Goal: Information Seeking & Learning: Compare options

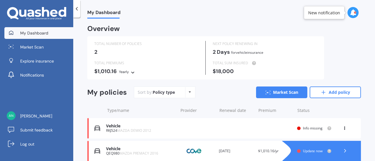
scroll to position [25, 0]
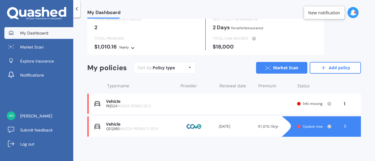
click at [155, 102] on div "Vehicle" at bounding box center [140, 101] width 69 height 5
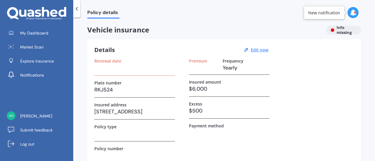
drag, startPoint x: 225, startPoint y: 88, endPoint x: 206, endPoint y: 90, distance: 18.8
click at [207, 90] on h3 "$6,000" at bounding box center [229, 89] width 81 height 9
click at [205, 90] on h3 "$6,000" at bounding box center [229, 89] width 81 height 9
click at [263, 48] on u "Edit now" at bounding box center [260, 50] width 18 height 6
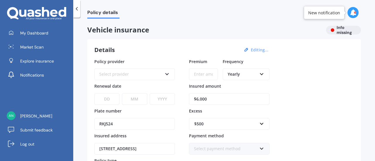
drag, startPoint x: 213, startPoint y: 101, endPoint x: 191, endPoint y: 100, distance: 21.7
click at [192, 100] on input "$6,000" at bounding box center [229, 99] width 81 height 12
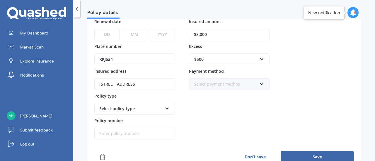
scroll to position [60, 0]
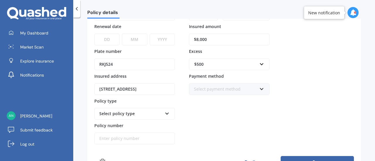
type input "$8,000"
click at [290, 156] on button "Save" at bounding box center [317, 162] width 73 height 12
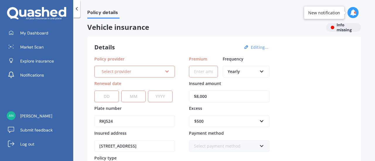
scroll to position [0, 0]
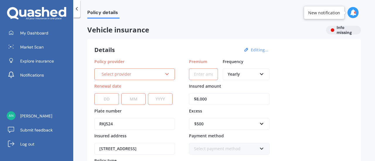
click at [253, 74] on div "Yearly" at bounding box center [242, 74] width 29 height 6
click at [199, 70] on input "Premium" at bounding box center [203, 75] width 29 height 12
click at [166, 75] on icon at bounding box center [167, 73] width 5 height 4
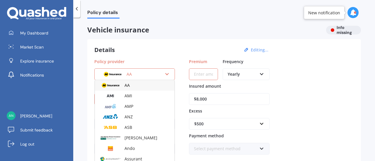
click at [173, 54] on div "Details Editing..." at bounding box center [182, 50] width 176 height 8
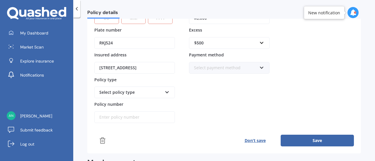
scroll to position [88, 0]
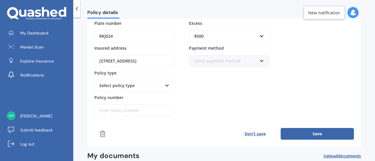
click at [103, 134] on line at bounding box center [103, 135] width 0 height 2
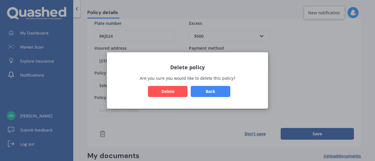
click at [175, 91] on button "Delete" at bounding box center [168, 91] width 40 height 11
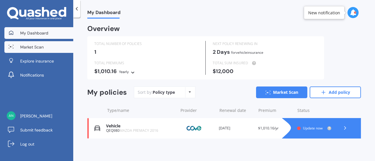
click at [36, 48] on span "Market Scan" at bounding box center [31, 47] width 23 height 6
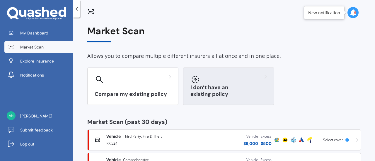
click at [204, 80] on div at bounding box center [228, 79] width 76 height 9
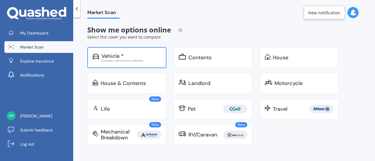
click at [136, 55] on div "Vehicle *" at bounding box center [131, 56] width 60 height 6
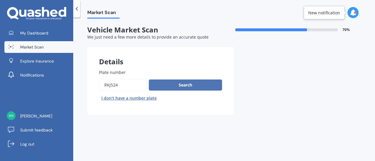
click at [185, 86] on button "Search" at bounding box center [185, 85] width 73 height 11
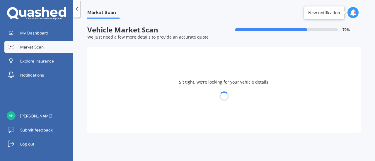
select select "MAZDA"
select select "DEMIO"
select select "14"
select select "08"
select select "1956"
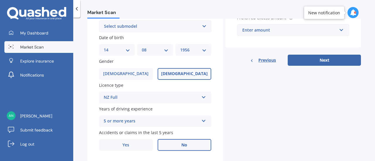
scroll to position [176, 0]
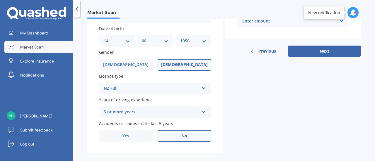
click at [128, 43] on select "DD 01 02 03 04 05 06 07 08 09 10 11 12 13 14 15 16 17 18 19 20 21 22 23 24 25 2…" at bounding box center [117, 41] width 26 height 6
select select "05"
click at [104, 38] on select "DD 01 02 03 04 05 06 07 08 09 10 11 12 13 14 15 16 17 18 19 20 21 22 23 24 25 2…" at bounding box center [117, 41] width 26 height 6
click at [158, 39] on select "MM 01 02 03 04 05 06 07 08 09 10 11 12" at bounding box center [155, 41] width 26 height 6
select select "12"
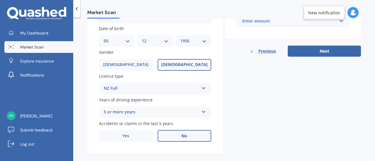
click at [142, 38] on select "MM 01 02 03 04 05 06 07 08 09 10 11 12" at bounding box center [155, 41] width 26 height 6
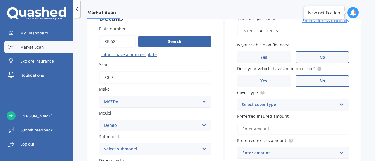
scroll to position [67, 0]
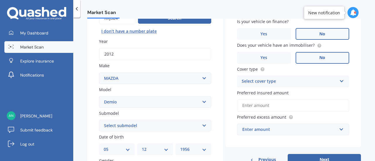
click at [284, 82] on div "Select cover type" at bounding box center [289, 81] width 95 height 7
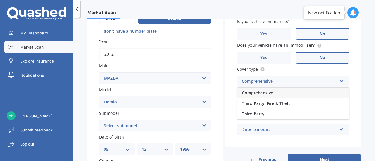
click at [277, 91] on div "Comprehensive" at bounding box center [293, 93] width 112 height 11
click at [261, 107] on input "Preferred insured amount" at bounding box center [293, 106] width 112 height 12
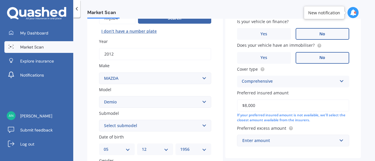
type input "$8,000"
click at [305, 91] on label "Preferred insured amount" at bounding box center [292, 93] width 110 height 6
click at [305, 100] on input "$8,000" at bounding box center [293, 106] width 112 height 12
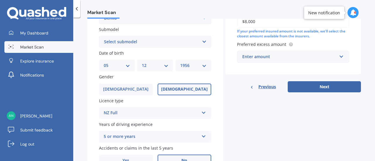
scroll to position [155, 0]
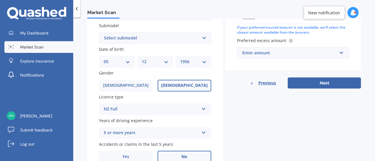
click at [292, 54] on div "Enter amount" at bounding box center [289, 53] width 95 height 6
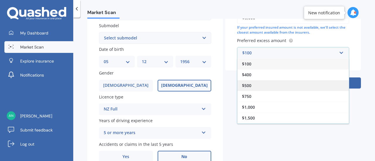
click at [267, 83] on div "$500" at bounding box center [293, 85] width 112 height 11
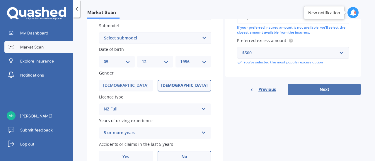
click at [320, 91] on button "Next" at bounding box center [324, 89] width 73 height 11
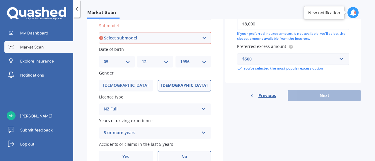
click at [189, 38] on select "Select submodel (All) Diesel Petrol XD Touring Turbo Diesel" at bounding box center [155, 38] width 112 height 12
select select "PETROL"
click at [99, 33] on select "Select submodel (All) Diesel Petrol XD Touring Turbo Diesel" at bounding box center [155, 38] width 112 height 12
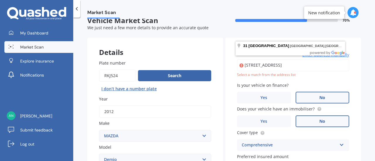
scroll to position [8, 0]
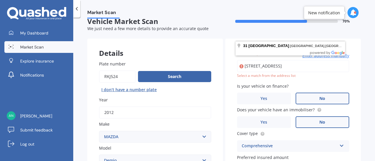
click at [332, 66] on input "[STREET_ADDRESS]" at bounding box center [293, 66] width 112 height 12
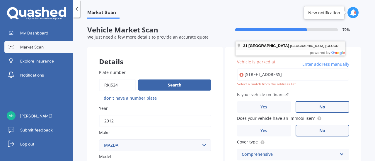
scroll to position [0, 0]
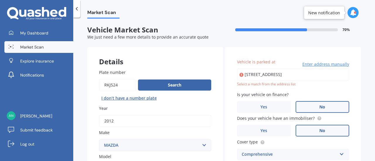
type input "[STREET_ADDRESS]"
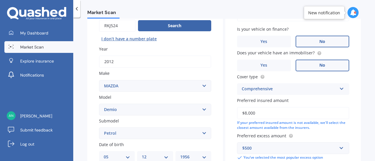
scroll to position [176, 0]
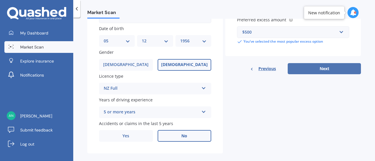
click at [327, 66] on button "Next" at bounding box center [324, 68] width 73 height 11
select select "05"
select select "12"
select select "1956"
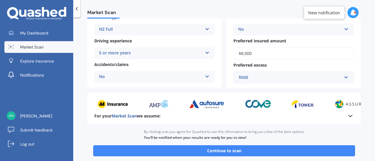
scroll to position [117, 0]
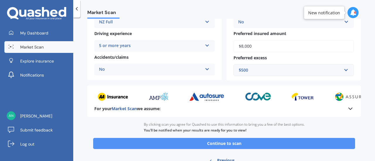
click at [236, 145] on button "Continue to scan" at bounding box center [224, 143] width 262 height 11
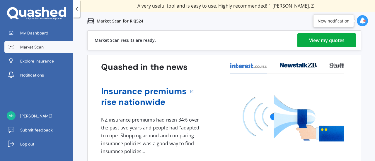
click at [332, 39] on div "View my quotes" at bounding box center [326, 40] width 35 height 14
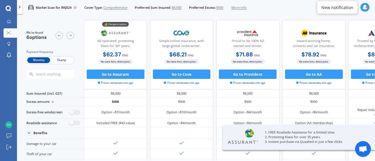
click at [63, 59] on span "Yearly" at bounding box center [61, 60] width 23 height 6
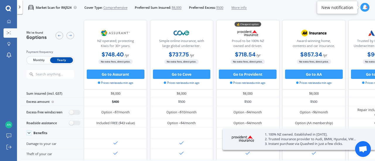
click at [43, 60] on span "Monthly" at bounding box center [38, 60] width 23 height 6
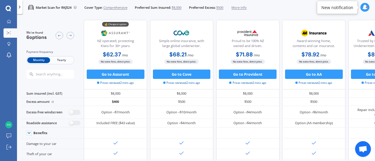
click at [65, 61] on span "Yearly" at bounding box center [61, 60] width 23 height 6
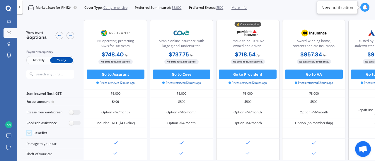
click at [40, 60] on span "Monthly" at bounding box center [38, 60] width 23 height 6
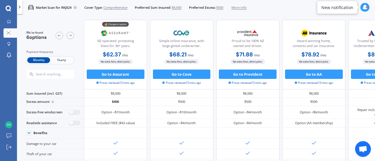
click at [61, 61] on span "Yearly" at bounding box center [61, 60] width 23 height 6
